Goal: Task Accomplishment & Management: Manage account settings

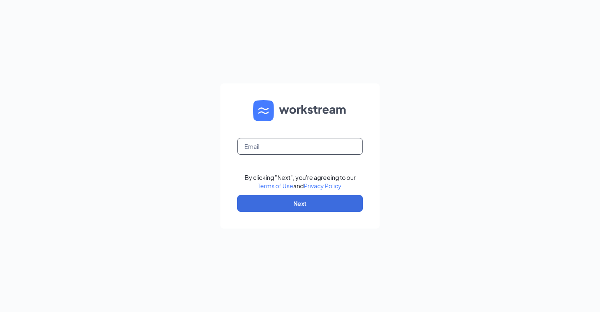
click at [306, 150] on input "text" at bounding box center [300, 146] width 126 height 17
type input "bk2746@caveenterprises.com"
click at [300, 214] on form "bk2746@caveenterprises.com By clicking "Next", you're agreeing to our Terms of …" at bounding box center [299, 155] width 159 height 145
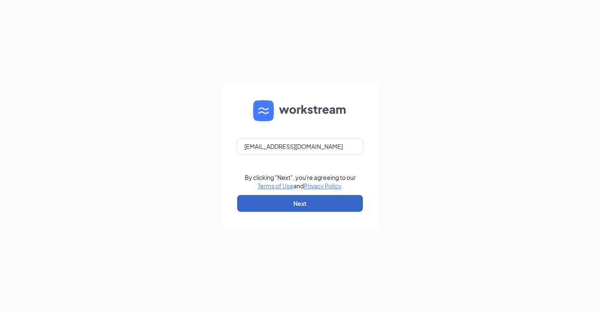
click at [305, 204] on button "Next" at bounding box center [300, 203] width 126 height 17
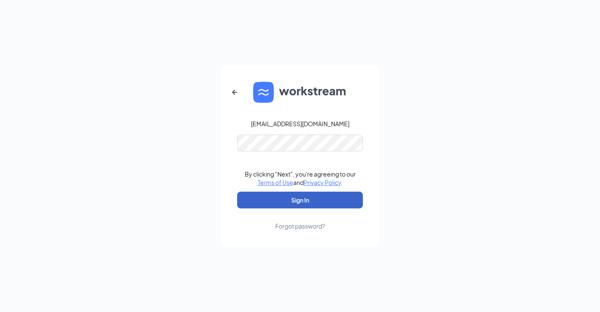
click at [301, 198] on button "Sign In" at bounding box center [300, 199] width 126 height 17
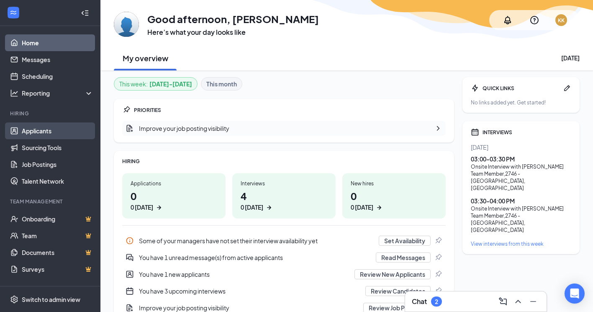
drag, startPoint x: 40, startPoint y: 135, endPoint x: 47, endPoint y: 133, distance: 7.3
click at [40, 135] on link "Applicants" at bounding box center [58, 130] width 72 height 17
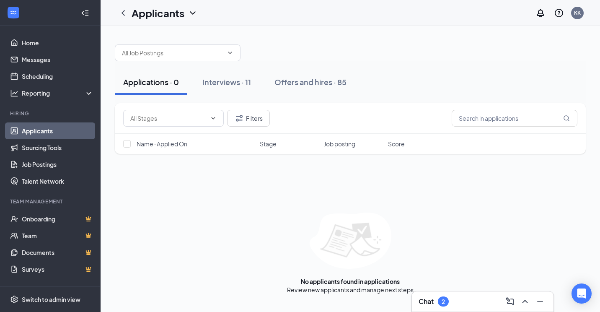
drag, startPoint x: 217, startPoint y: 83, endPoint x: 263, endPoint y: 98, distance: 49.1
click at [217, 83] on div "Interviews · 11" at bounding box center [226, 82] width 49 height 10
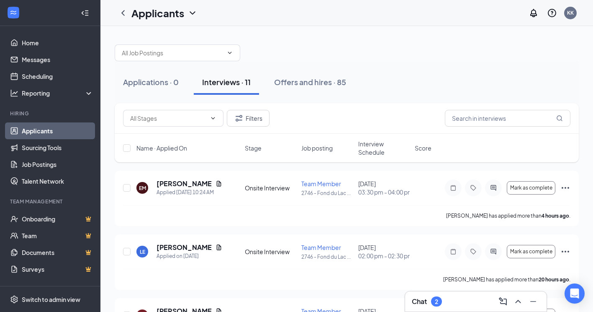
click at [414, 304] on h3 "Chat" at bounding box center [419, 300] width 15 height 9
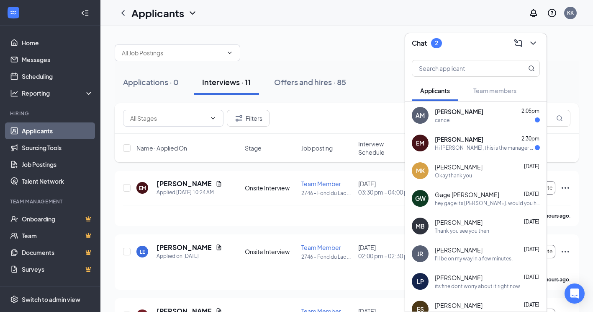
click at [447, 118] on div "cancel" at bounding box center [443, 119] width 16 height 7
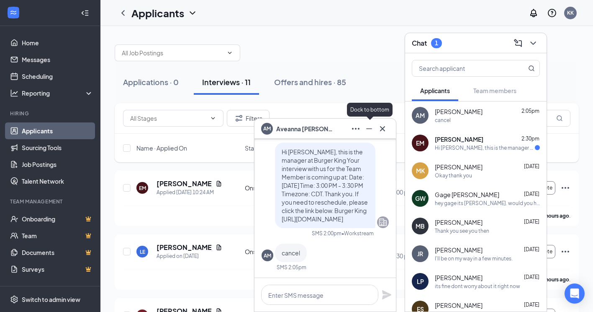
click at [369, 131] on icon "Minimize" at bounding box center [369, 129] width 10 height 10
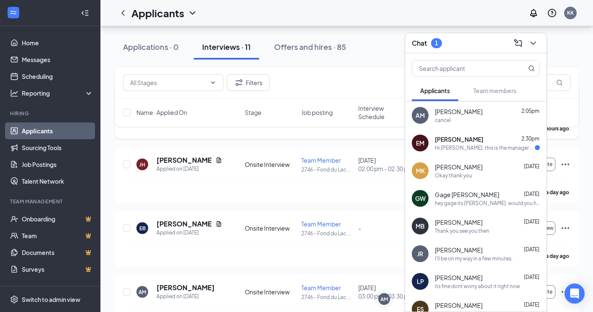
scroll to position [251, 0]
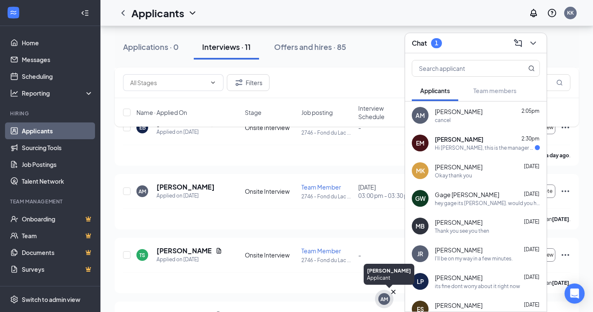
click at [382, 298] on div "AM" at bounding box center [385, 298] width 8 height 7
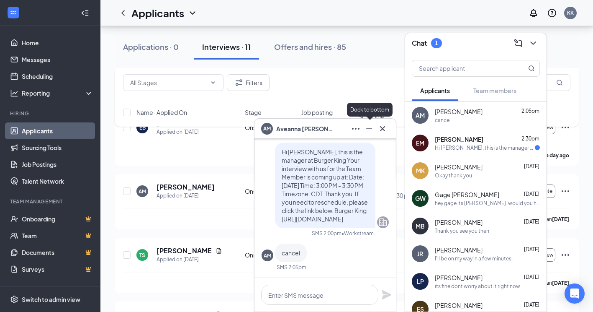
click at [371, 130] on icon "Minimize" at bounding box center [369, 129] width 10 height 10
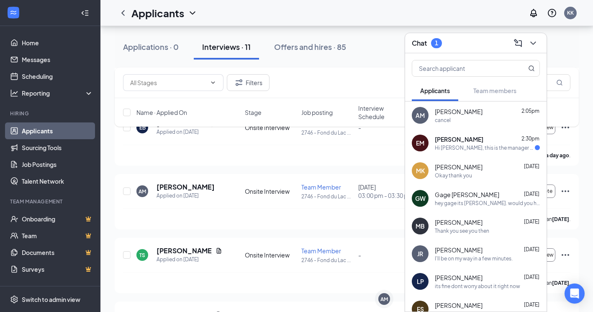
click at [470, 114] on span "[PERSON_NAME]" at bounding box center [459, 111] width 48 height 8
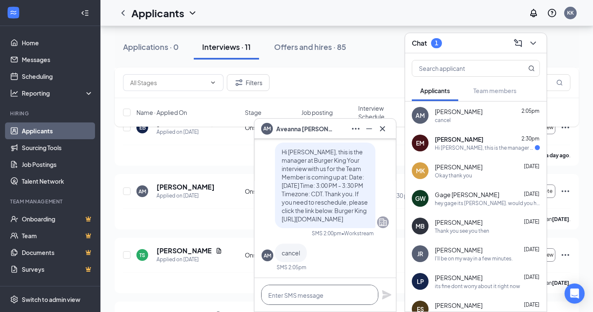
click at [319, 288] on textarea at bounding box center [319, 294] width 117 height 20
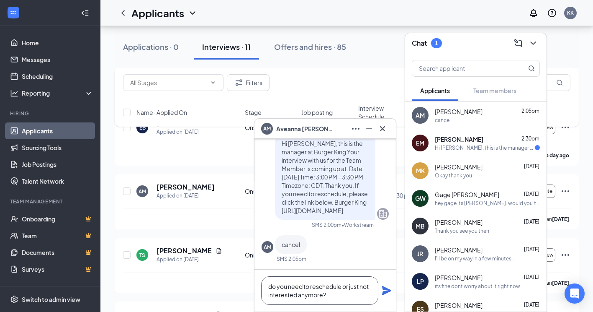
type textarea "do you need to reschedule or just not interested anymore?"
click at [389, 292] on icon "Plane" at bounding box center [387, 290] width 10 height 10
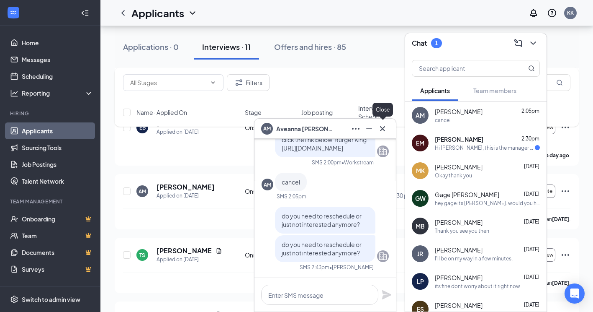
click at [384, 130] on icon "Cross" at bounding box center [382, 128] width 5 height 5
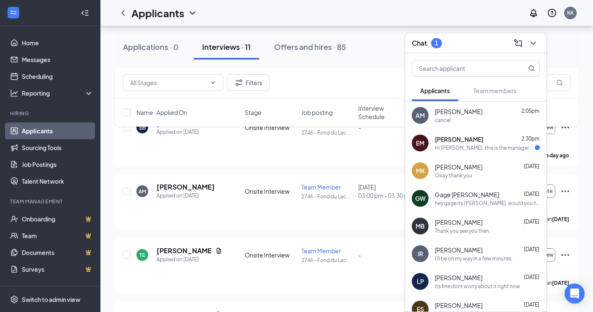
click at [452, 147] on div "Hi [PERSON_NAME], this is the manager at Burger King Your interview with us for…" at bounding box center [485, 147] width 100 height 7
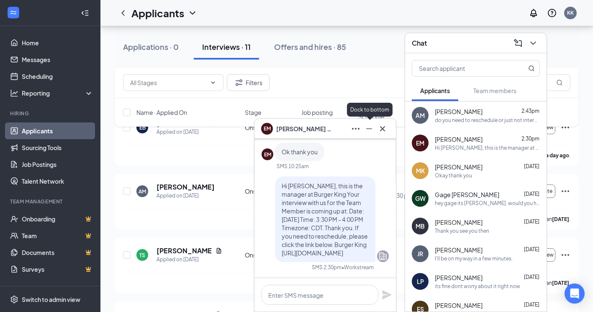
click at [369, 129] on icon "Minimize" at bounding box center [369, 129] width 10 height 10
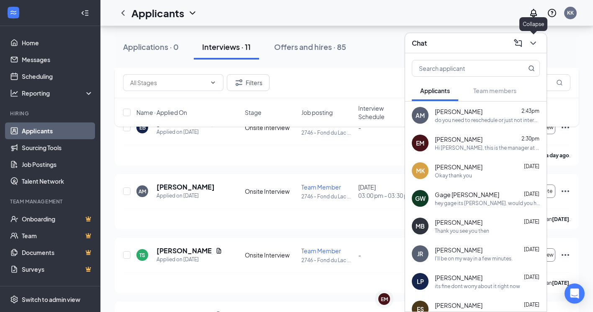
click at [539, 44] on button at bounding box center [533, 42] width 13 height 13
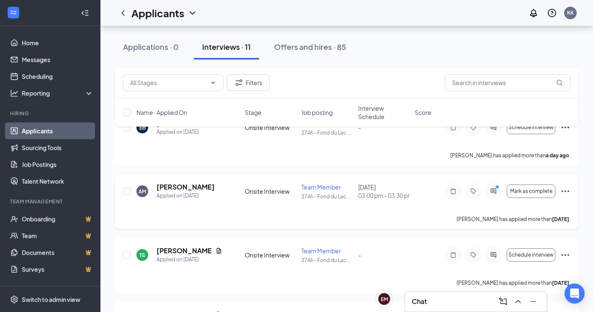
click at [494, 193] on icon "ActiveChat" at bounding box center [493, 190] width 5 height 5
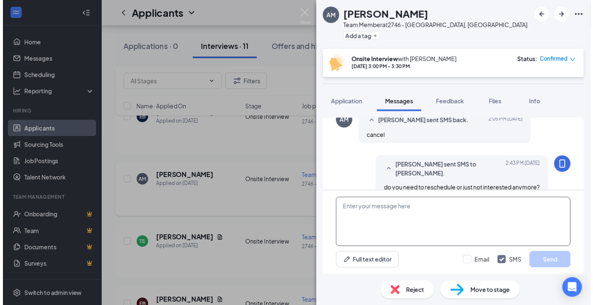
scroll to position [353, 0]
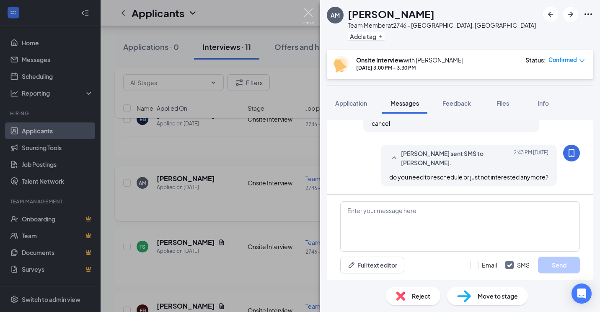
click at [310, 12] on img at bounding box center [308, 16] width 10 height 16
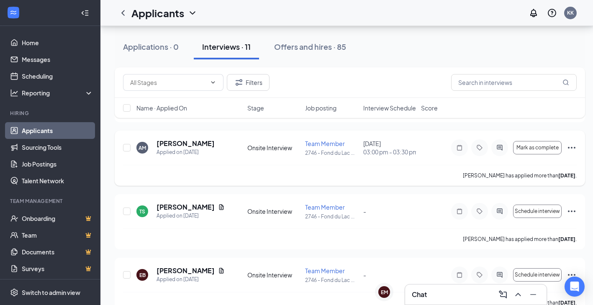
scroll to position [307, 0]
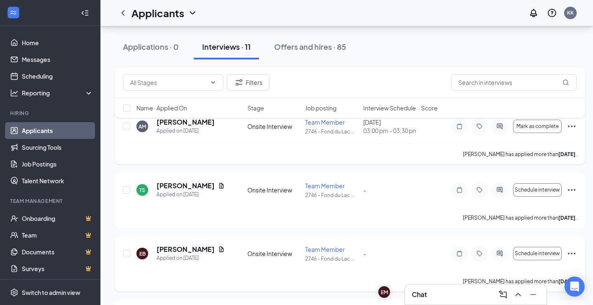
click at [573, 255] on icon "Ellipses" at bounding box center [572, 254] width 10 height 10
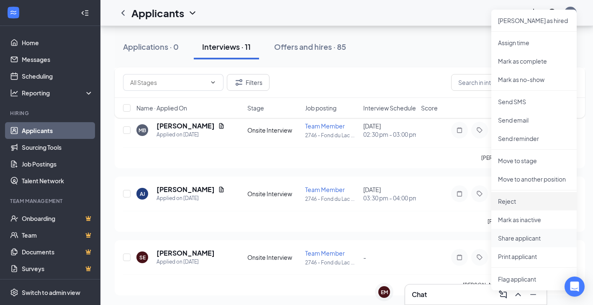
scroll to position [559, 0]
click at [396, 221] on div "[PERSON_NAME] interviewed [DATE] ." at bounding box center [350, 221] width 454 height 21
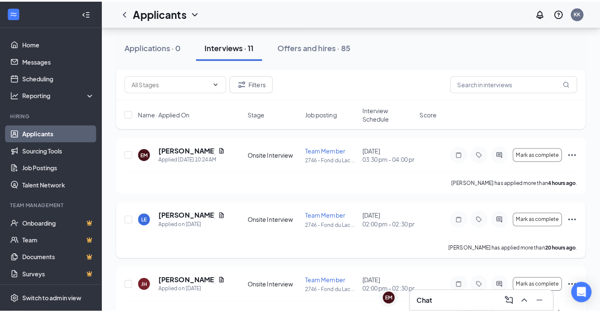
scroll to position [14, 0]
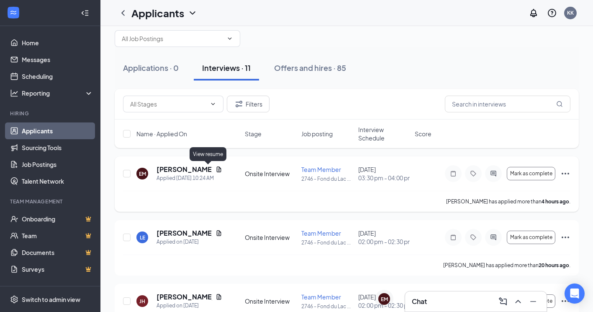
click at [216, 169] on icon "Document" at bounding box center [219, 169] width 7 height 7
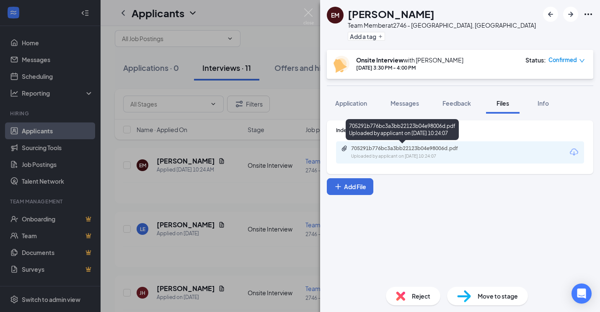
click at [416, 150] on div "705291b776bc3a3bb22123b04e98006d.pdf" at bounding box center [409, 148] width 117 height 7
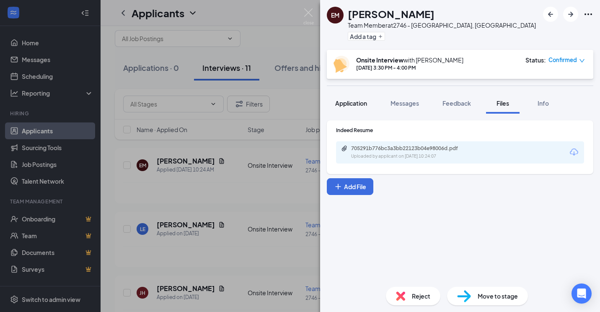
click at [361, 101] on span "Application" at bounding box center [351, 103] width 32 height 8
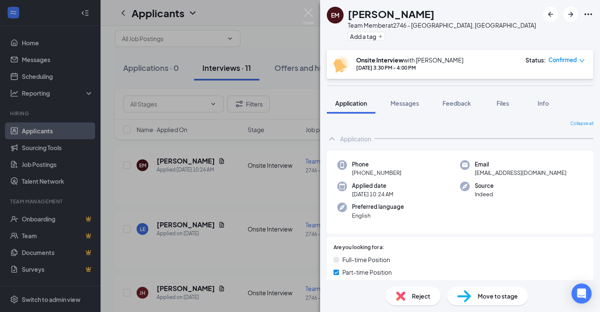
click at [315, 204] on div "EM [PERSON_NAME] Team Member at 2746 - [GEOGRAPHIC_DATA], [GEOGRAPHIC_DATA] Add…" at bounding box center [300, 156] width 600 height 312
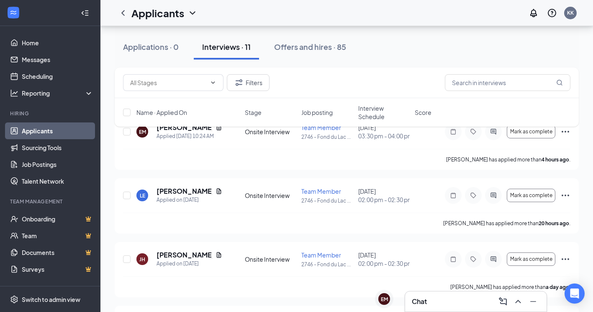
scroll to position [98, 0]
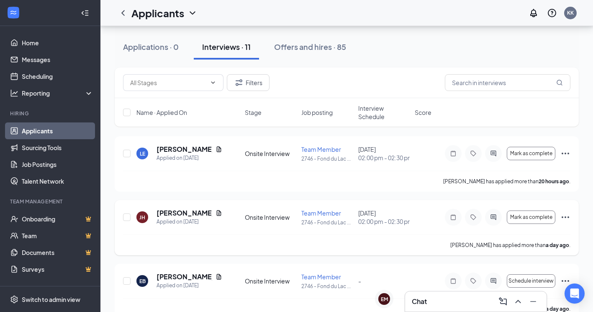
click at [567, 214] on icon "Ellipses" at bounding box center [566, 217] width 10 height 10
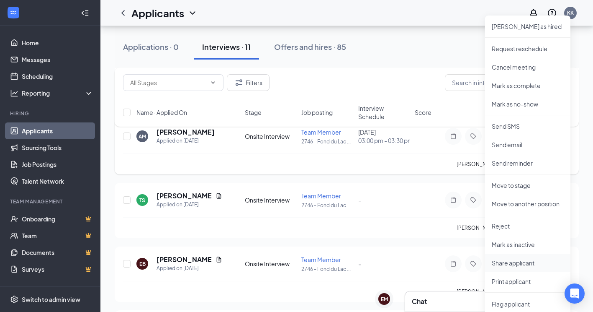
scroll to position [307, 0]
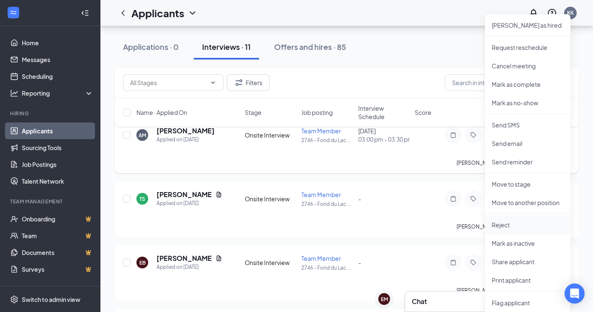
click at [507, 224] on p "Reject" at bounding box center [528, 224] width 72 height 8
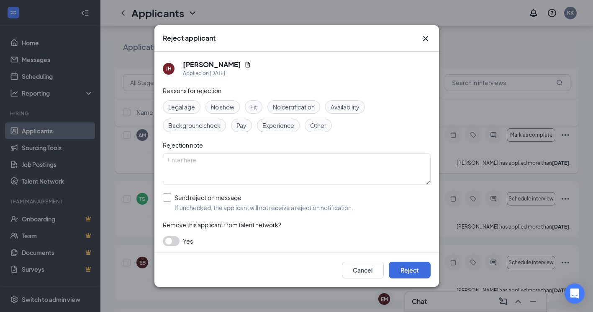
click at [165, 200] on input "Send rejection message If unchecked, the applicant will not receive a rejection…" at bounding box center [258, 202] width 191 height 18
checkbox input "true"
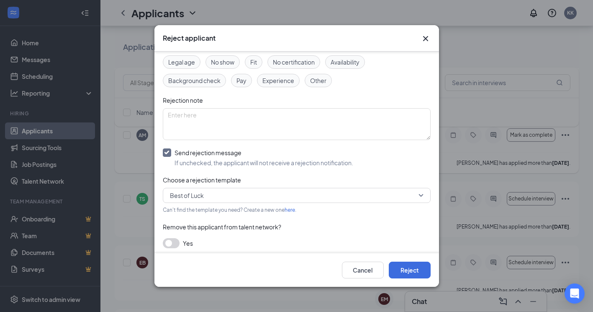
scroll to position [48, 0]
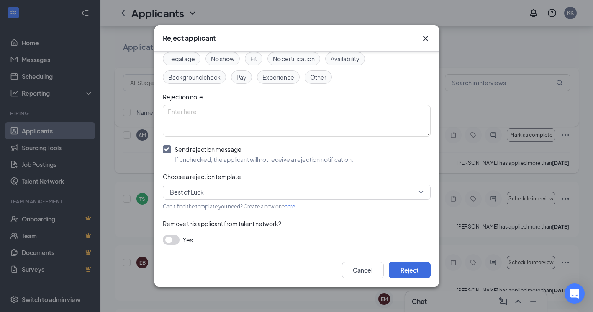
click at [174, 237] on button "button" at bounding box center [171, 240] width 17 height 10
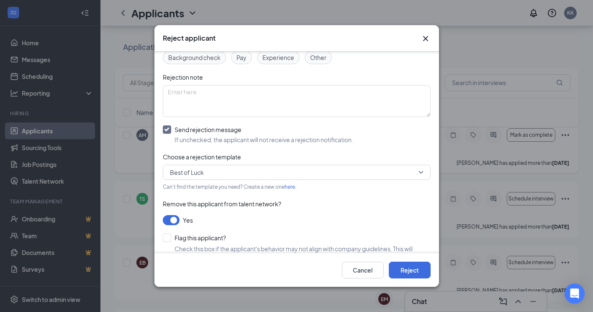
scroll to position [0, 0]
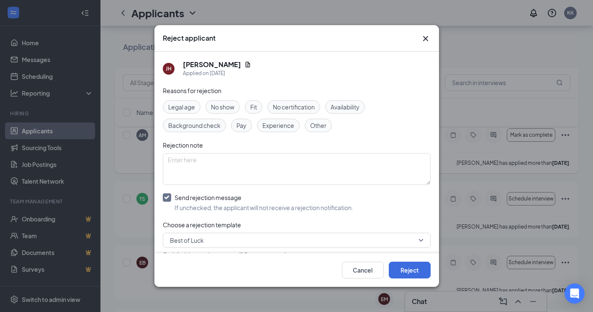
click at [228, 108] on span "No show" at bounding box center [222, 106] width 23 height 9
click at [406, 266] on button "Reject" at bounding box center [410, 269] width 42 height 17
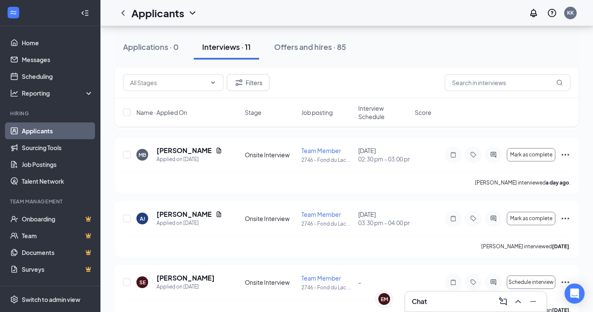
scroll to position [1134, 0]
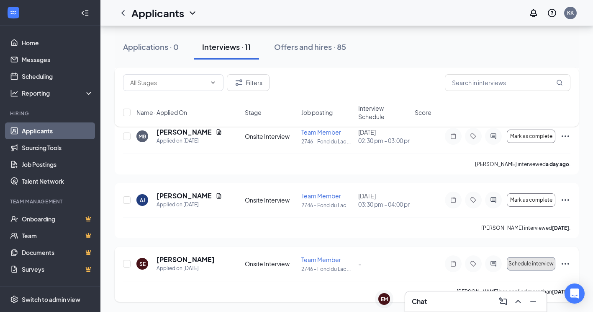
click at [539, 261] on span "Schedule interview" at bounding box center [531, 263] width 45 height 6
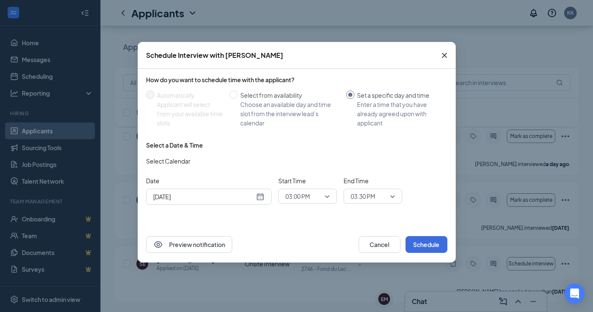
click at [443, 57] on icon "Cross" at bounding box center [444, 55] width 5 height 5
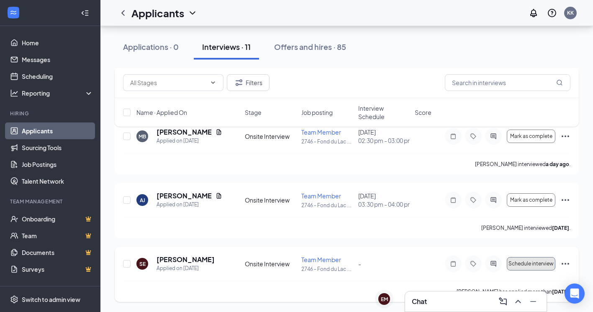
click at [543, 266] on button "Schedule interview" at bounding box center [531, 263] width 49 height 13
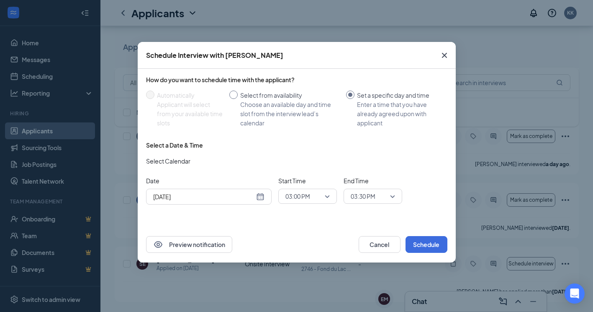
click at [238, 92] on input "Select from availability Choose an available day and time slot from the intervi…" at bounding box center [233, 94] width 8 height 8
radio input "true"
radio input "false"
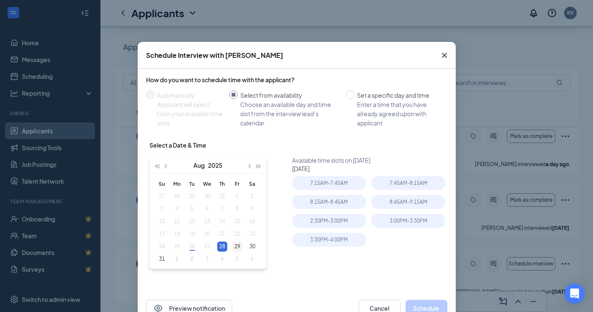
click at [232, 248] on div "29" at bounding box center [237, 246] width 10 height 10
click at [221, 247] on div "28" at bounding box center [222, 246] width 10 height 10
type input "[DATE]"
click at [442, 57] on icon "Cross" at bounding box center [445, 55] width 10 height 10
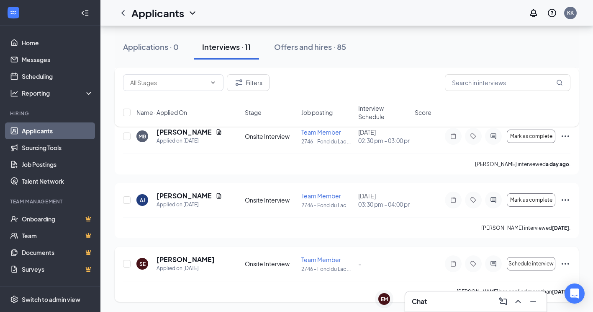
click at [566, 263] on icon "Ellipses" at bounding box center [566, 264] width 8 height 2
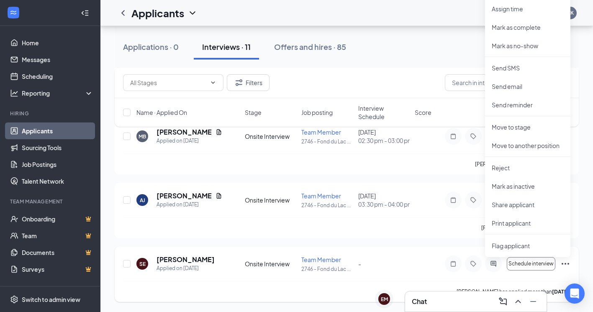
click at [256, 249] on div "SE [PERSON_NAME] Applied on [DATE] Onsite Interview Team Member 2746 - [GEOGRAP…" at bounding box center [347, 273] width 464 height 55
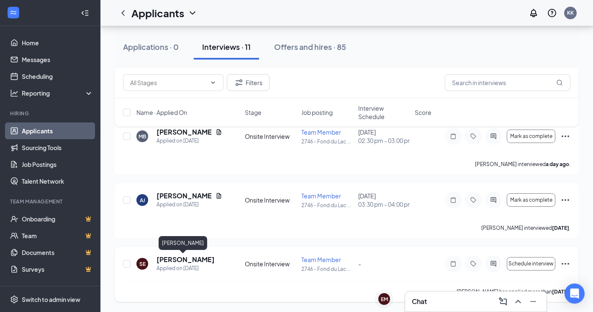
click at [178, 258] on h5 "[PERSON_NAME]" at bounding box center [186, 259] width 58 height 9
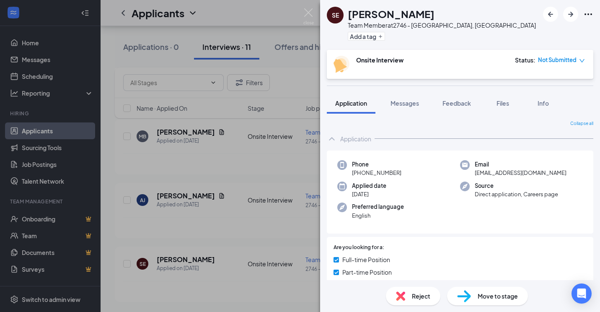
click at [218, 241] on div "SE [PERSON_NAME] Team Member at [STREET_ADDRESS] Add a tag Onsite Interview Sta…" at bounding box center [300, 156] width 600 height 312
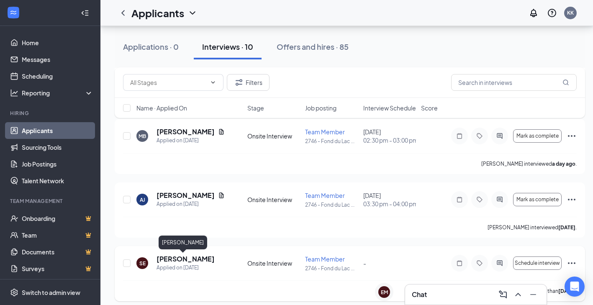
click at [179, 257] on h5 "[PERSON_NAME]" at bounding box center [186, 259] width 58 height 9
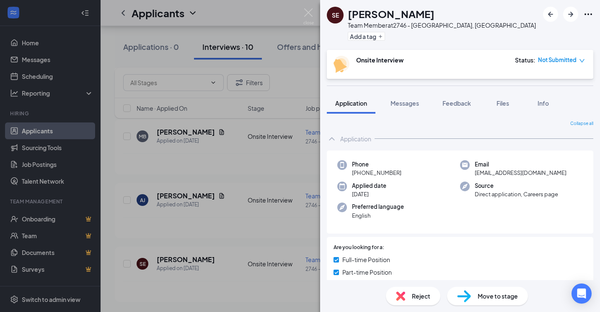
click at [248, 242] on div "SE [PERSON_NAME] Team Member at [STREET_ADDRESS] Add a tag Onsite Interview Sta…" at bounding box center [300, 156] width 600 height 312
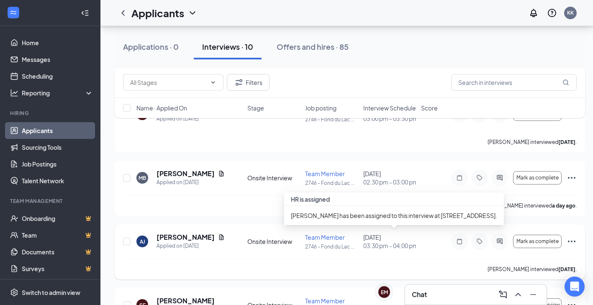
scroll to position [1125, 0]
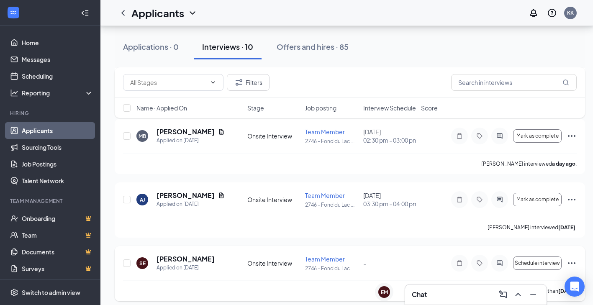
click at [569, 262] on icon "Ellipses" at bounding box center [572, 263] width 10 height 10
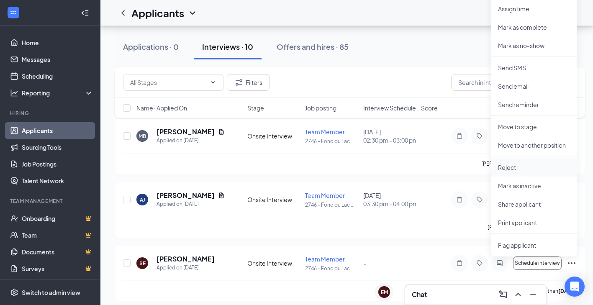
click at [510, 166] on p "Reject" at bounding box center [534, 167] width 72 height 8
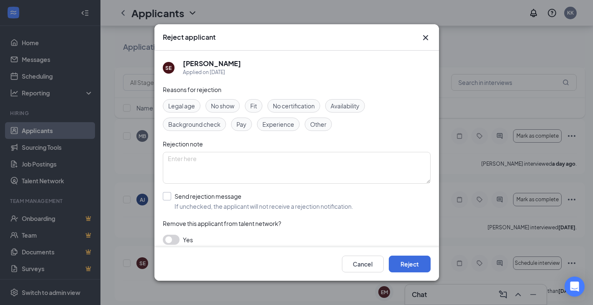
click at [164, 196] on input "Send rejection message If unchecked, the applicant will not receive a rejection…" at bounding box center [258, 201] width 191 height 18
checkbox input "true"
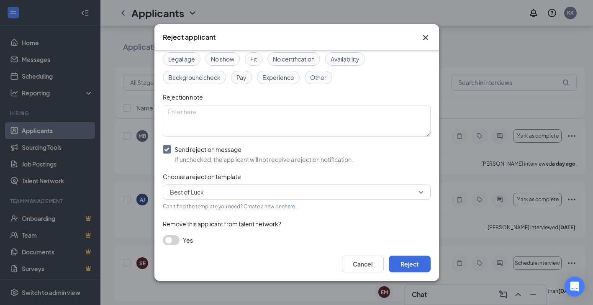
scroll to position [48, 0]
drag, startPoint x: 407, startPoint y: 266, endPoint x: 425, endPoint y: 267, distance: 17.2
click at [408, 266] on button "Reject" at bounding box center [410, 264] width 42 height 17
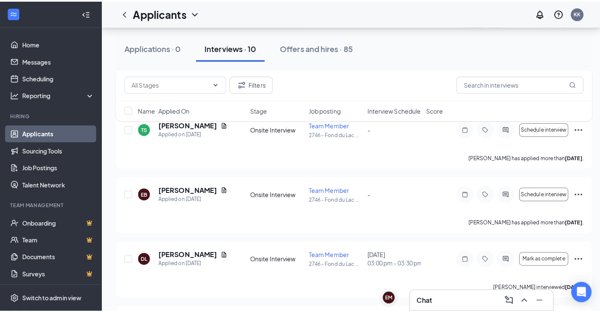
scroll to position [943, 0]
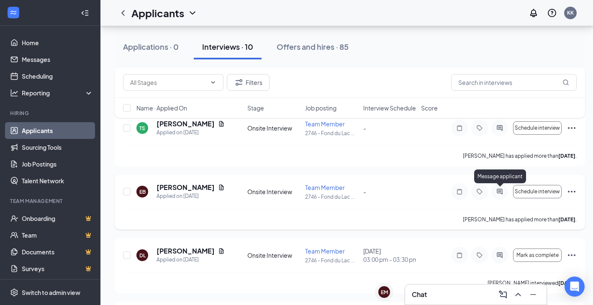
click at [499, 193] on icon "ActiveChat" at bounding box center [500, 191] width 10 height 7
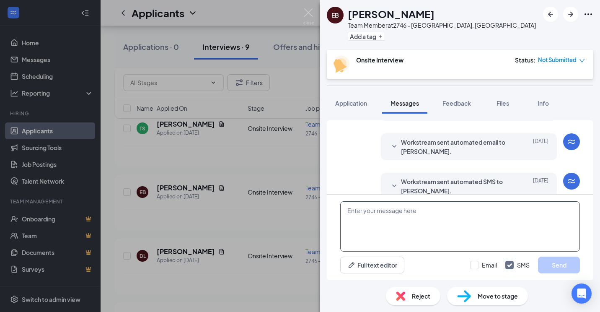
scroll to position [211, 0]
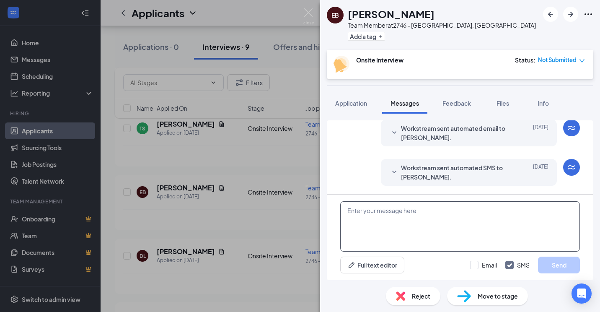
click at [454, 215] on textarea at bounding box center [460, 226] width 240 height 50
type textarea "H"
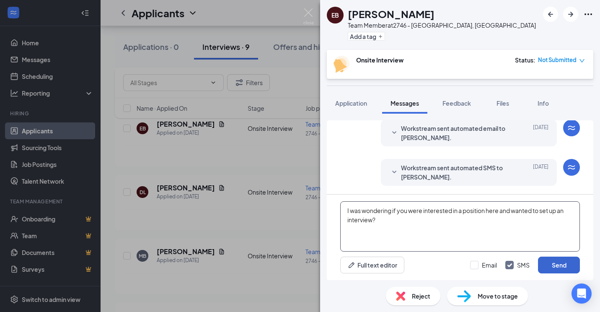
type textarea "I was wondering if you were interested in a position here and wanted to set up …"
click at [544, 264] on button "Send" at bounding box center [559, 264] width 42 height 17
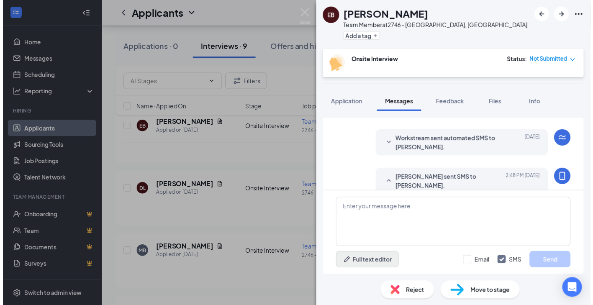
scroll to position [274, 0]
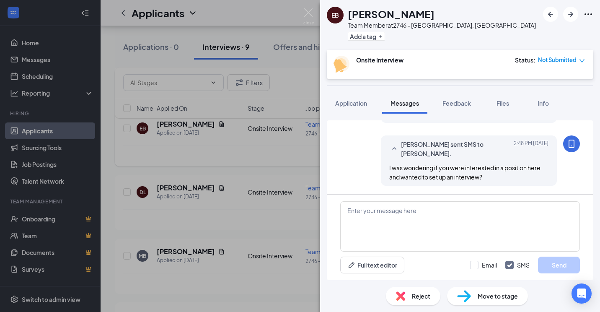
drag, startPoint x: 280, startPoint y: 155, endPoint x: 340, endPoint y: 165, distance: 61.1
click at [281, 155] on div "EB [PERSON_NAME] Team Member at [STREET_ADDRESS] Add a tag Onsite Interview Sta…" at bounding box center [300, 156] width 600 height 312
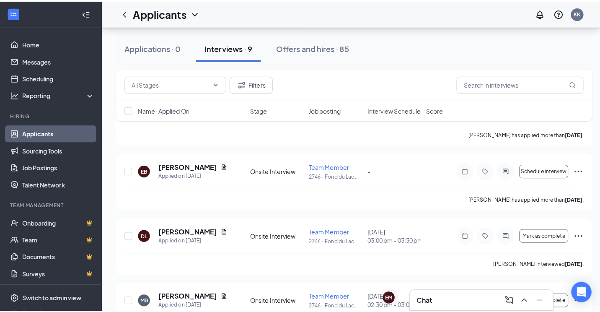
scroll to position [817, 0]
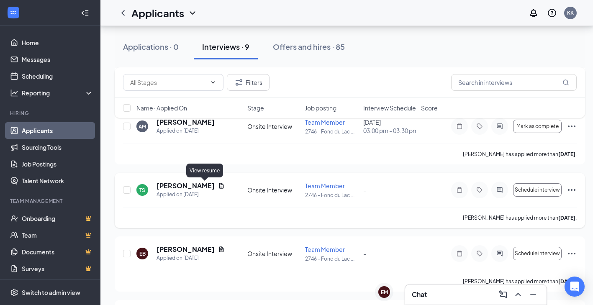
click at [219, 186] on icon "Document" at bounding box center [221, 185] width 5 height 5
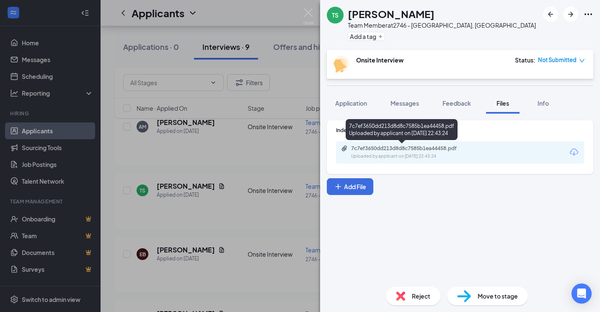
click at [370, 152] on div "7c7ef3650dd213d8d8c7585b1ea44458.pdf Uploaded by applicant on [DATE] 22:43:24" at bounding box center [409, 152] width 136 height 15
drag, startPoint x: 361, startPoint y: 102, endPoint x: 406, endPoint y: 129, distance: 53.0
click at [361, 102] on span "Application" at bounding box center [351, 103] width 32 height 8
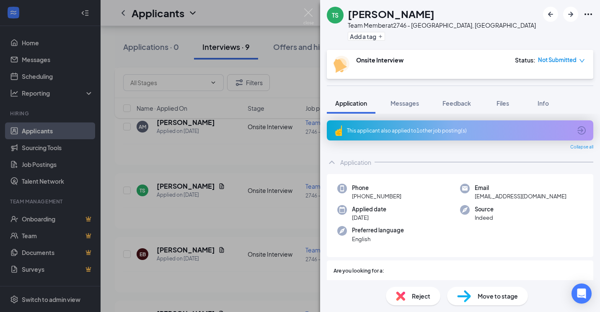
drag, startPoint x: 416, startPoint y: 131, endPoint x: 461, endPoint y: 142, distance: 46.7
click at [416, 130] on div "This applicant also applied to 1 other job posting(s)" at bounding box center [459, 130] width 224 height 7
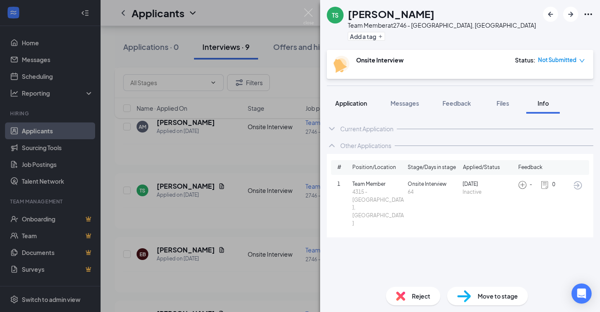
click at [340, 101] on span "Application" at bounding box center [351, 103] width 32 height 8
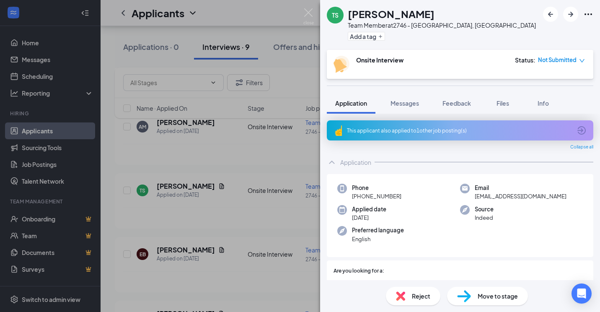
click at [271, 169] on div "TS [PERSON_NAME] Team Member at 2746 - [GEOGRAPHIC_DATA], [GEOGRAPHIC_DATA] Add…" at bounding box center [300, 156] width 600 height 312
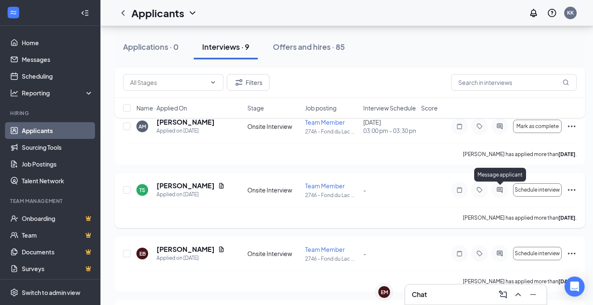
click at [503, 192] on icon "ActiveChat" at bounding box center [500, 190] width 10 height 7
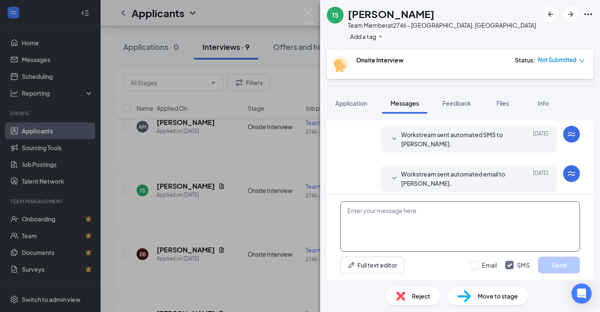
scroll to position [187, 0]
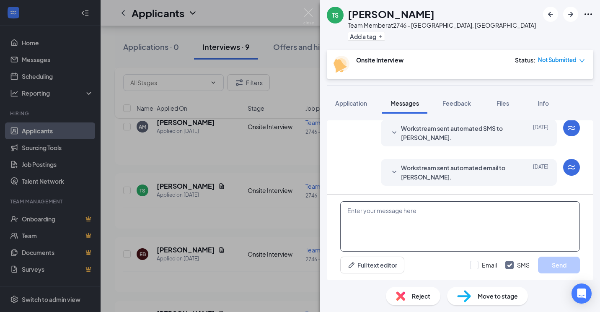
click at [369, 237] on textarea at bounding box center [460, 226] width 240 height 50
click at [431, 214] on textarea "Are you interested in a position and would like an interview?" at bounding box center [460, 226] width 240 height 50
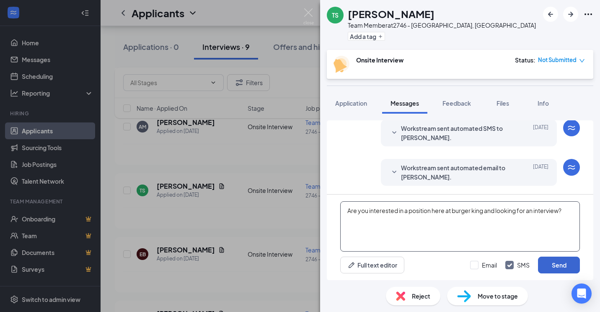
type textarea "Are you interested in a position here at burger king and looking for an intervi…"
click at [556, 263] on button "Send" at bounding box center [559, 264] width 42 height 17
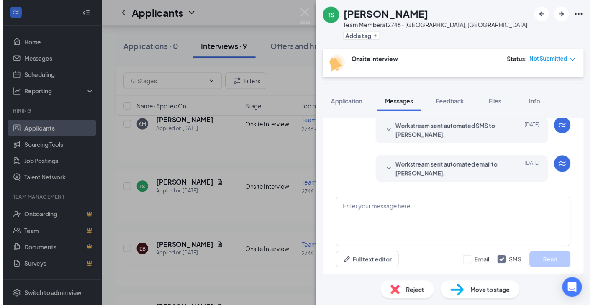
scroll to position [241, 0]
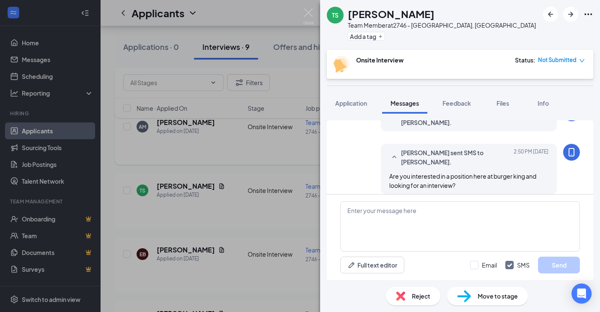
click at [153, 146] on div "TS [PERSON_NAME] Team Member at [STREET_ADDRESS] Add a tag Onsite Interview Sta…" at bounding box center [300, 156] width 600 height 312
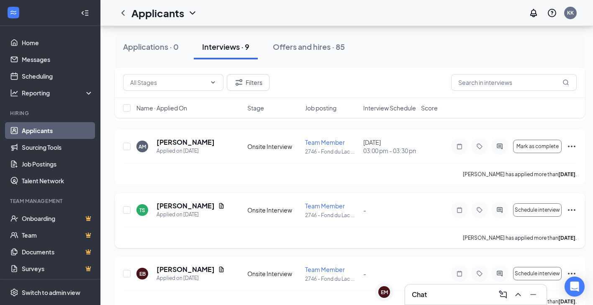
scroll to position [775, 0]
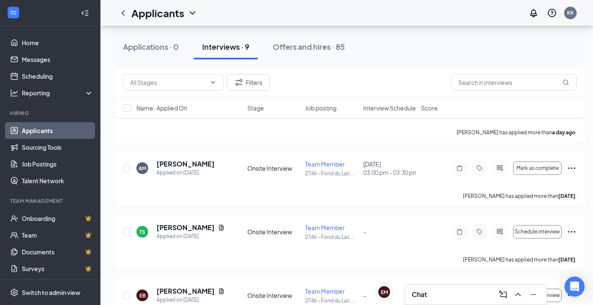
click at [420, 299] on div "Chat" at bounding box center [476, 294] width 128 height 13
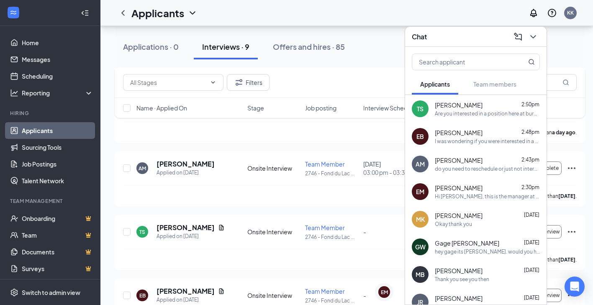
click at [454, 168] on div "do you need to reschedule or just not interested anymore?" at bounding box center [487, 168] width 105 height 7
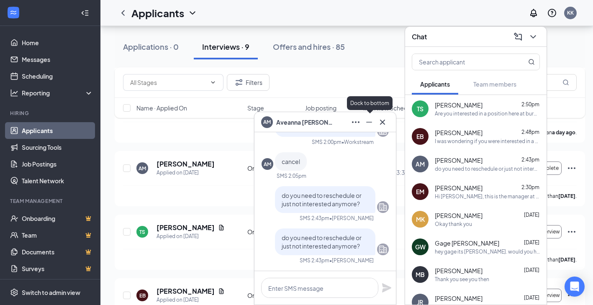
click at [370, 122] on icon "Minimize" at bounding box center [369, 122] width 6 height 1
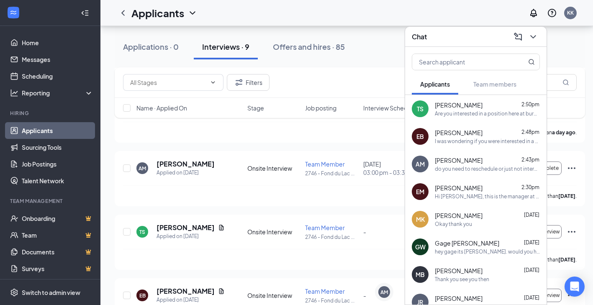
click at [536, 36] on icon "ChevronDown" at bounding box center [534, 37] width 10 height 10
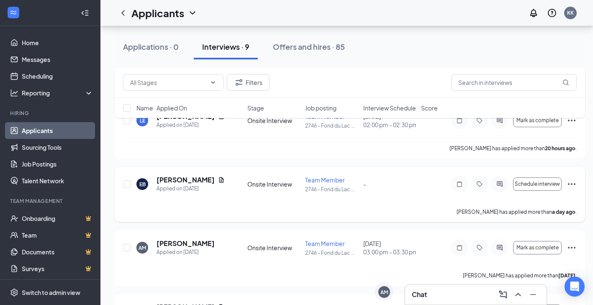
scroll to position [691, 0]
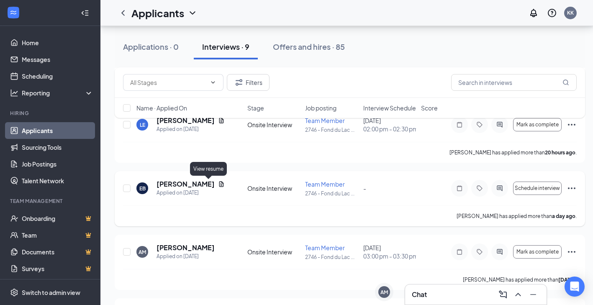
click at [219, 184] on icon "Document" at bounding box center [221, 183] width 5 height 5
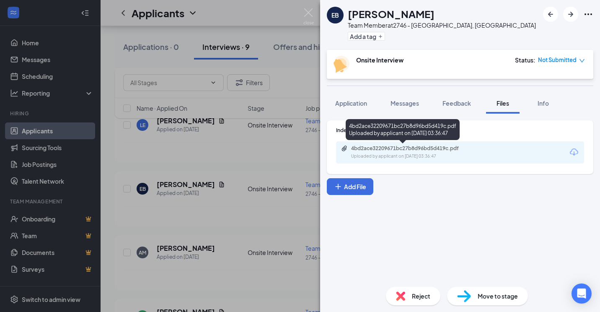
click at [406, 152] on div "4bd2ace32209671bc27b8d96bd5d419c.pdf Uploaded by applicant on [DATE] 03:36:47" at bounding box center [409, 152] width 136 height 15
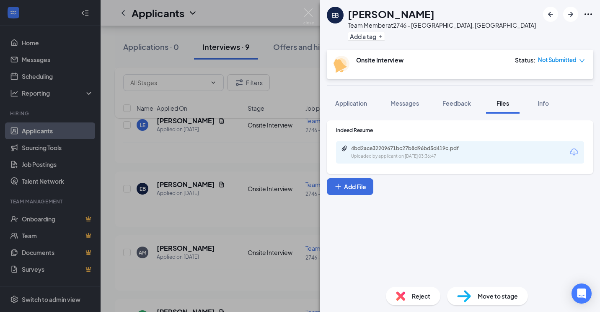
click at [259, 170] on div "EB [PERSON_NAME] Team Member at [STREET_ADDRESS] Add a tag Onsite Interview Sta…" at bounding box center [300, 156] width 600 height 312
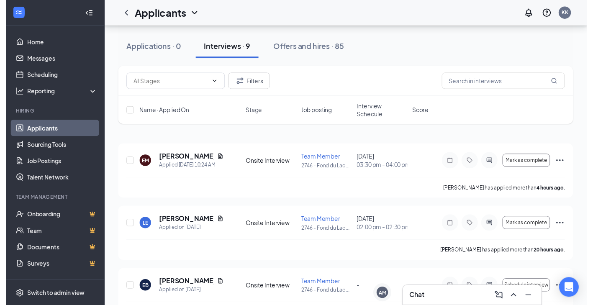
scroll to position [42, 0]
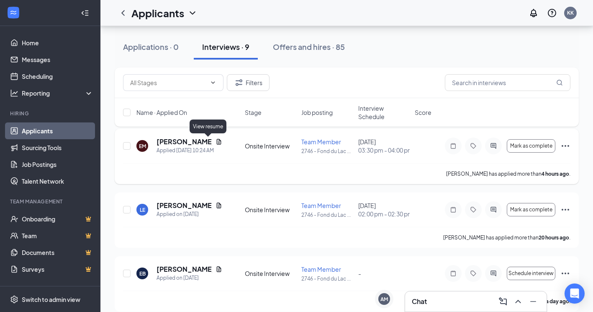
click at [217, 140] on icon "Document" at bounding box center [219, 141] width 5 height 5
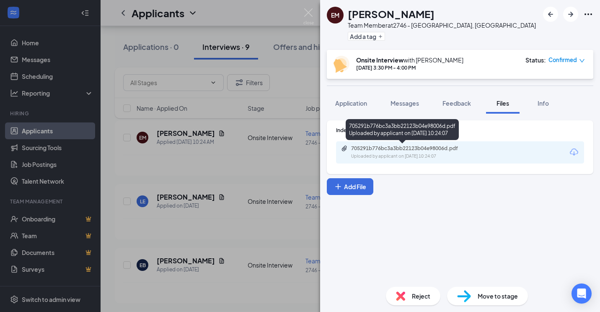
click at [407, 147] on div "705291b776bc3a3bb22123b04e98006d.pdf" at bounding box center [409, 148] width 117 height 7
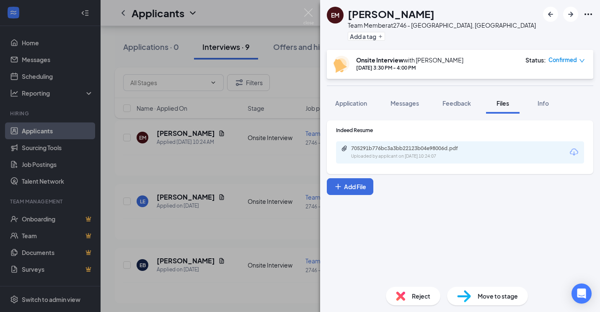
click at [269, 137] on div "EM Emma Monfils Team Member at 2746 - Fond du Lac, WI Add a tag Onsite Intervie…" at bounding box center [300, 156] width 600 height 312
